Goal: Navigation & Orientation: Find specific page/section

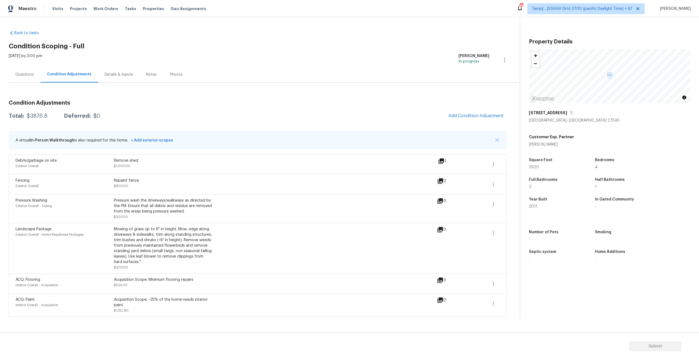
click at [441, 161] on icon at bounding box center [441, 160] width 5 height 5
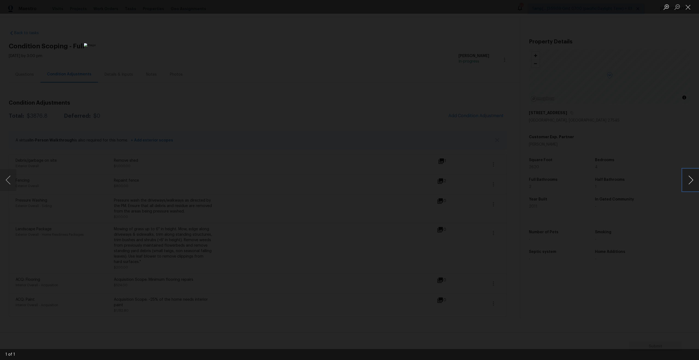
click at [687, 183] on button "Next image" at bounding box center [691, 180] width 16 height 22
click at [690, 6] on button "Close lightbox" at bounding box center [688, 7] width 11 height 10
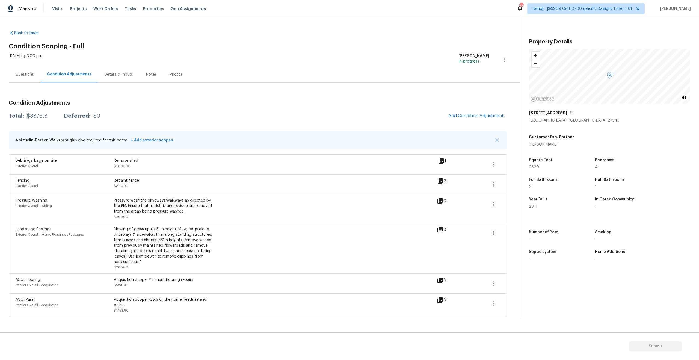
click at [20, 73] on div "Questions" at bounding box center [24, 74] width 19 height 5
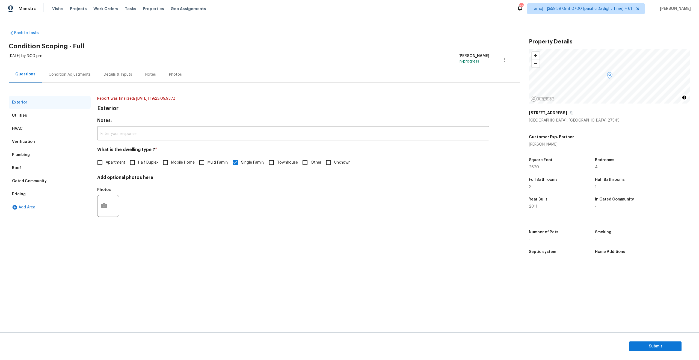
click at [62, 81] on div "Condition Adjustments" at bounding box center [69, 74] width 55 height 16
